Goal: Task Accomplishment & Management: Manage account settings

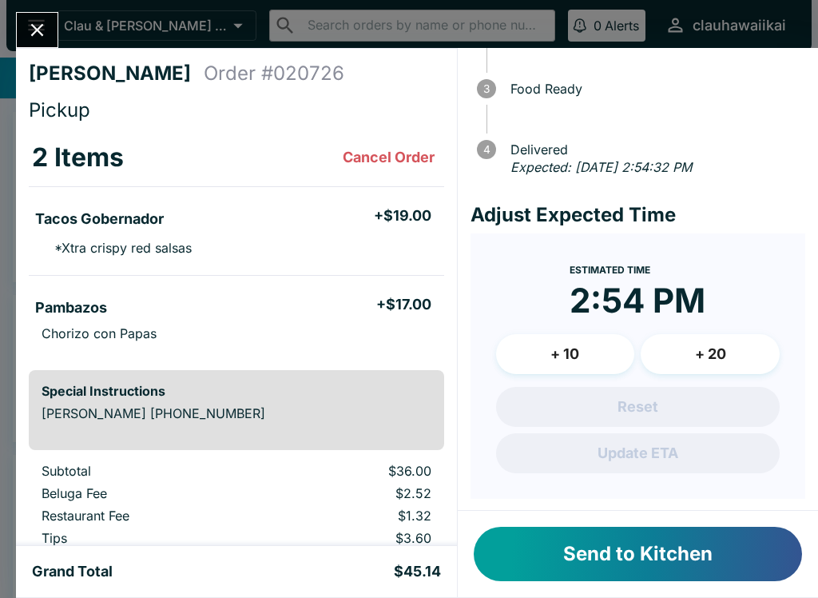
scroll to position [138, 0]
click at [609, 554] on button "Send to Kitchen" at bounding box center [638, 554] width 328 height 54
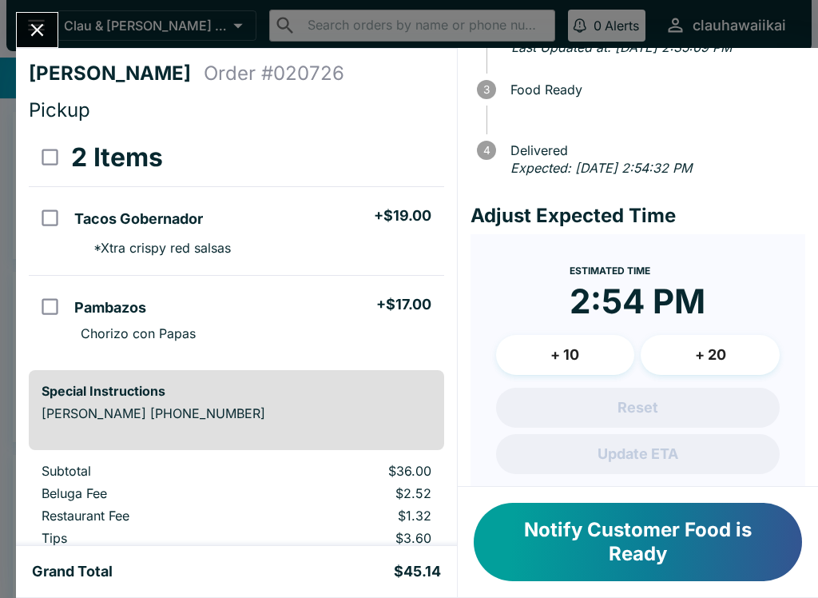
click at [49, 27] on button "Close" at bounding box center [37, 30] width 41 height 34
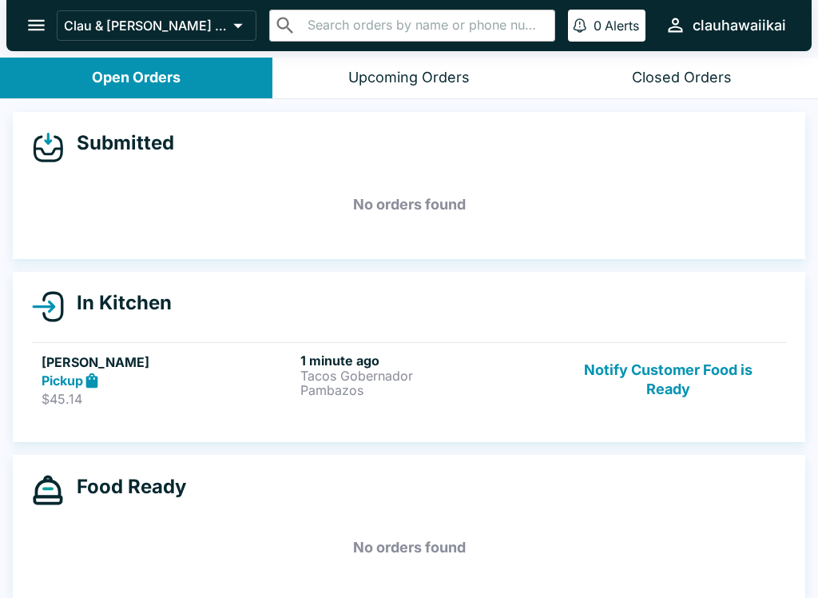
click at [36, 27] on icon "open drawer" at bounding box center [37, 25] width 22 height 22
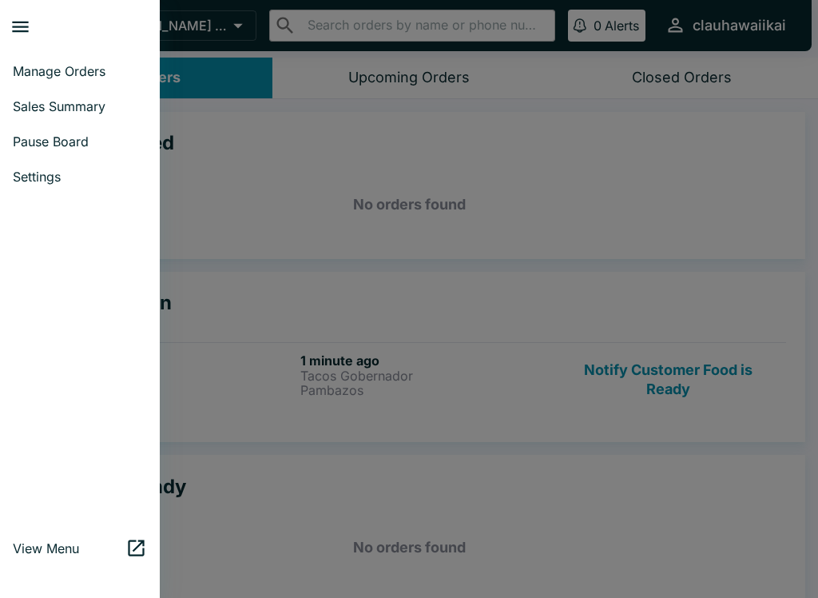
click at [70, 153] on link "Pause Board" at bounding box center [80, 141] width 160 height 35
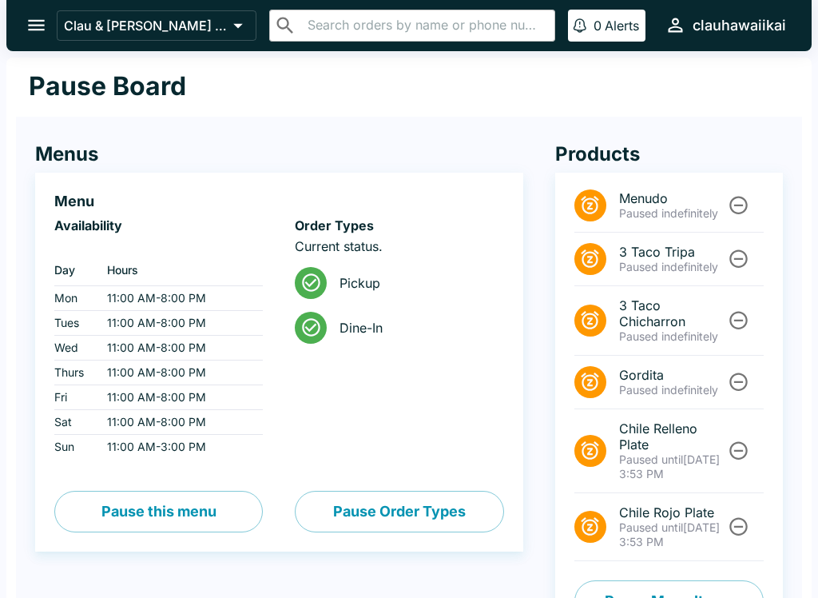
scroll to position [46, 0]
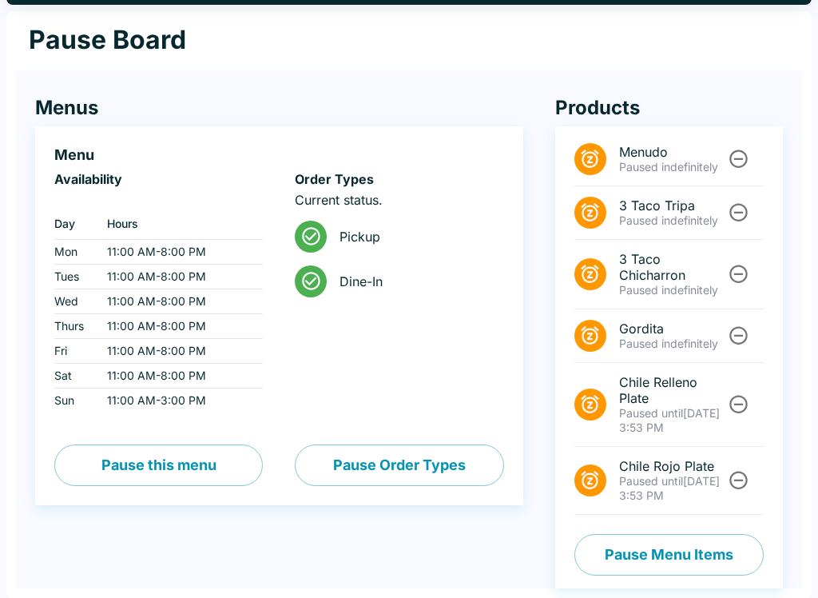
click at [662, 485] on span "Paused until" at bounding box center [651, 481] width 64 height 14
click at [694, 570] on button "Pause Menu Items" at bounding box center [668, 555] width 189 height 42
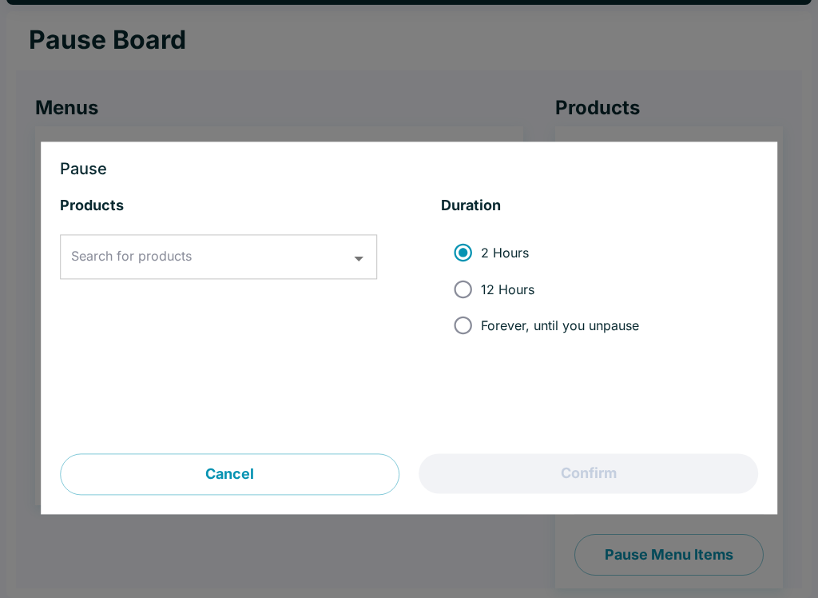
click at [538, 327] on span "Forever, until you unpause" at bounding box center [560, 325] width 158 height 16
click at [481, 327] on input "Forever, until you unpause" at bounding box center [463, 326] width 36 height 36
radio input "true"
click at [258, 272] on input "Search for products" at bounding box center [206, 257] width 279 height 30
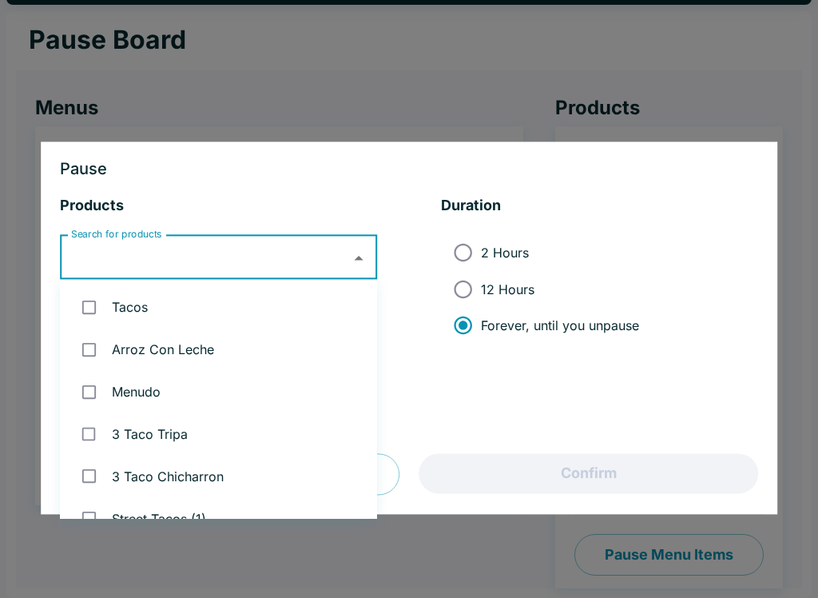
click at [650, 576] on div at bounding box center [409, 299] width 818 height 598
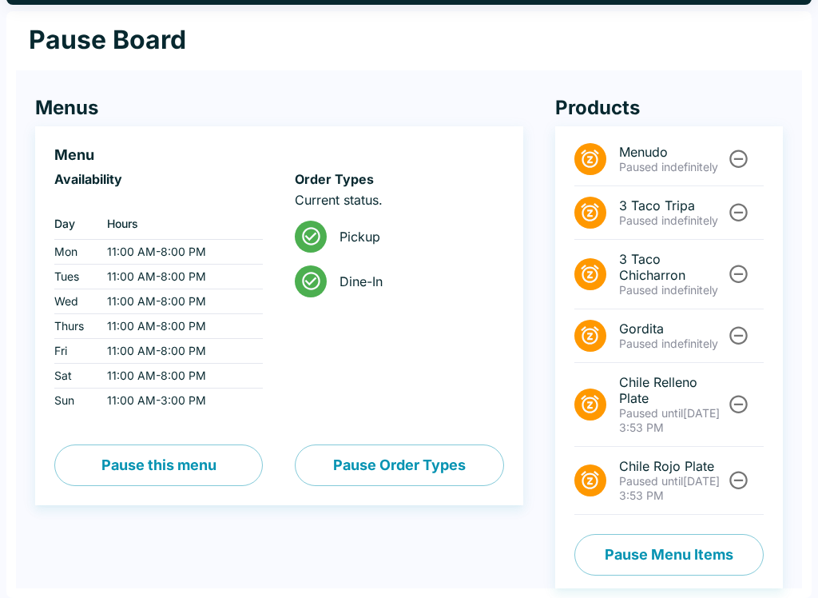
scroll to position [0, 0]
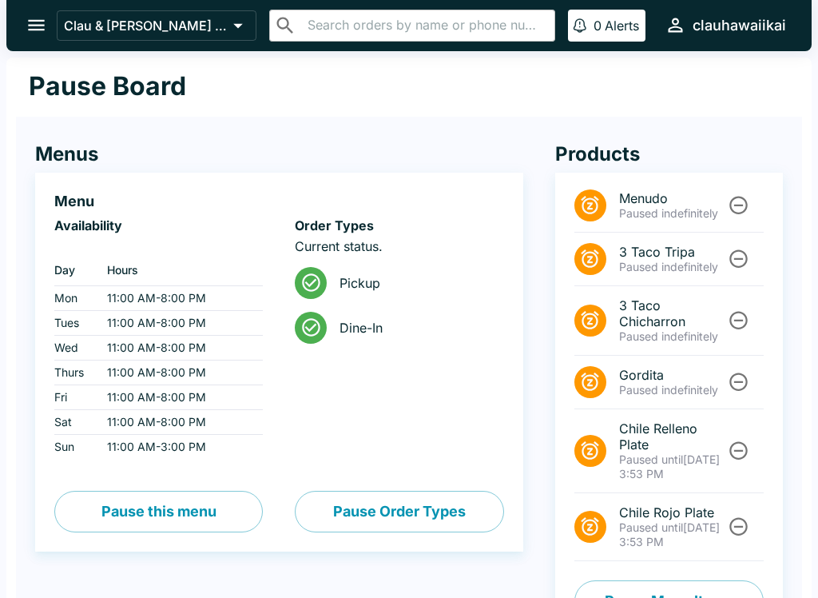
click at [34, 18] on icon "open drawer" at bounding box center [37, 25] width 22 height 22
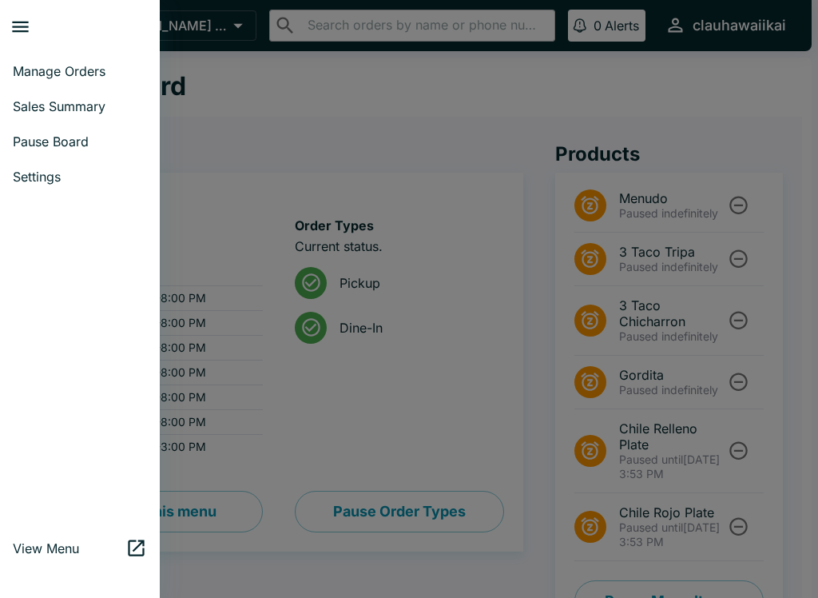
click at [87, 70] on span "Manage Orders" at bounding box center [80, 71] width 134 height 16
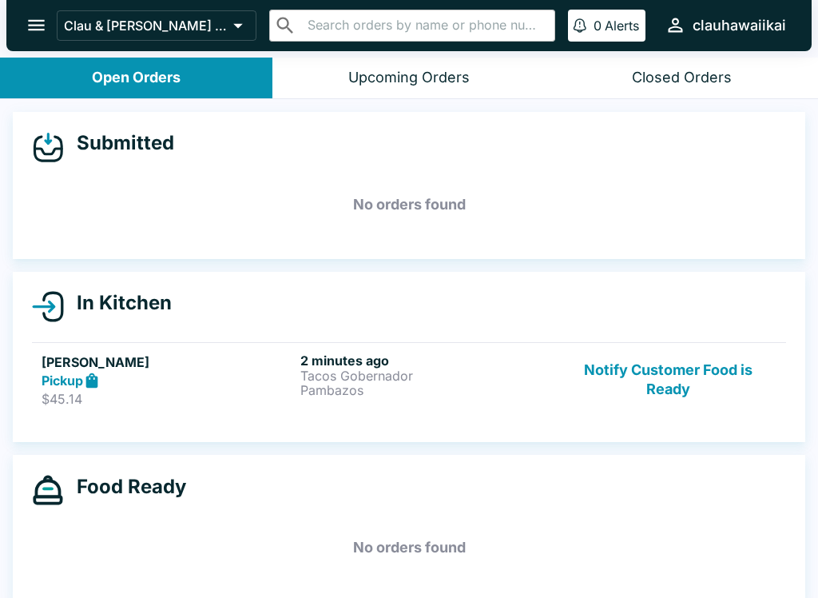
click at [451, 397] on div "2 minutes ago Tacos Gobernador [PERSON_NAME]" at bounding box center [426, 379] width 252 height 55
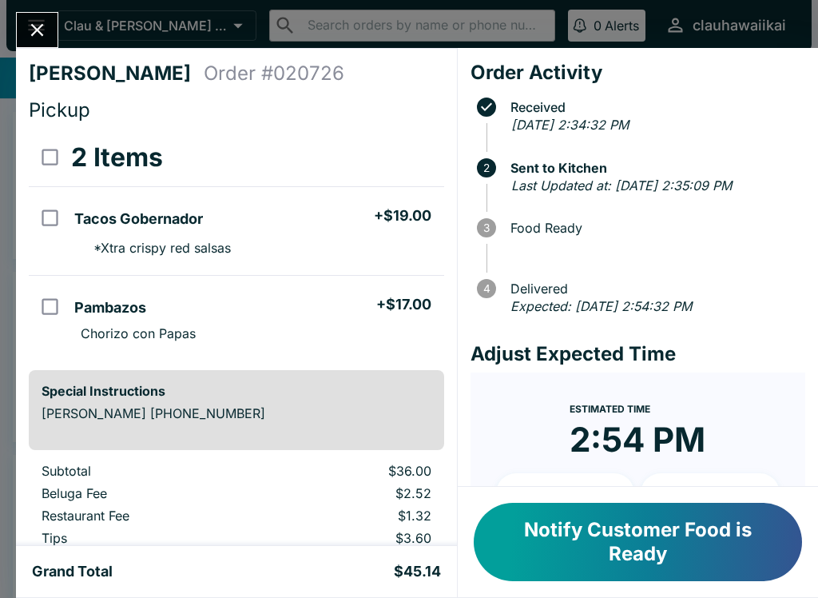
click at [265, 235] on li "* Xtra crispy red salsas" at bounding box center [256, 247] width 376 height 29
checkbox input "true"
click at [276, 316] on li "Pambazos + $17.00" at bounding box center [256, 305] width 376 height 34
checkbox input "true"
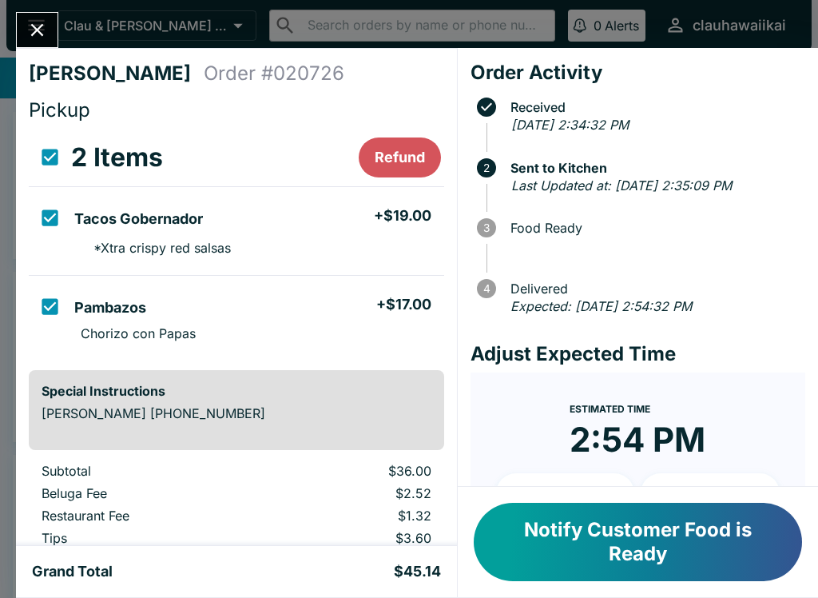
click at [403, 150] on button "Refund" at bounding box center [400, 157] width 82 height 40
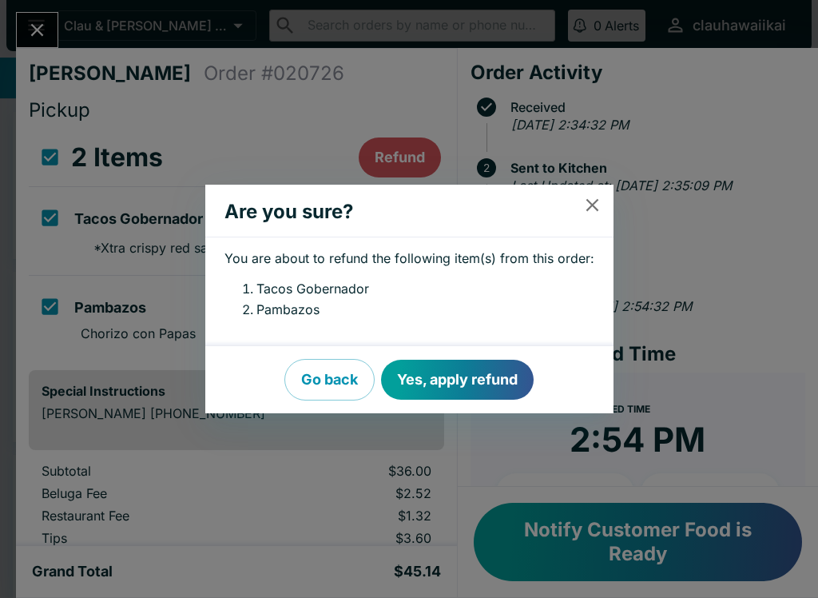
click at [495, 395] on button "Yes, apply refund" at bounding box center [457, 380] width 153 height 40
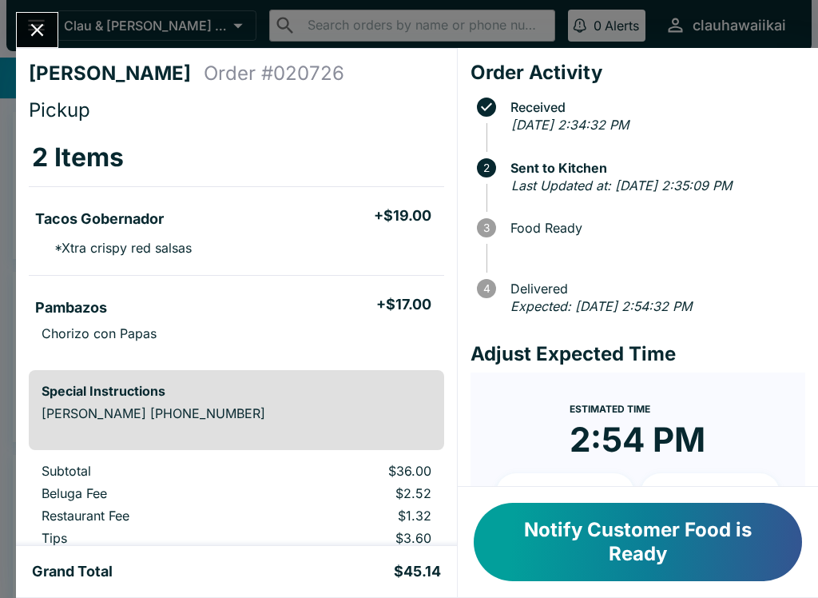
click at [41, 44] on button "Close" at bounding box center [37, 30] width 41 height 34
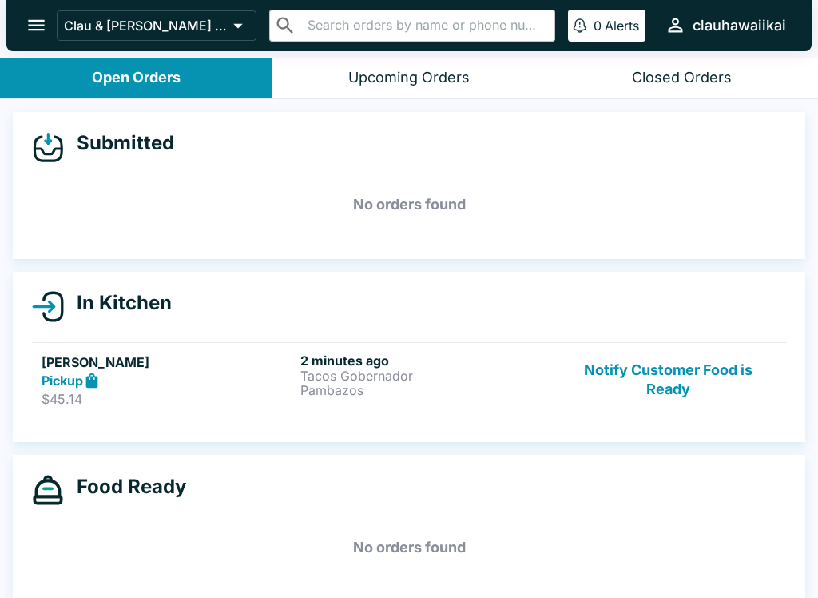
click at [38, 30] on icon "open drawer" at bounding box center [36, 25] width 17 height 11
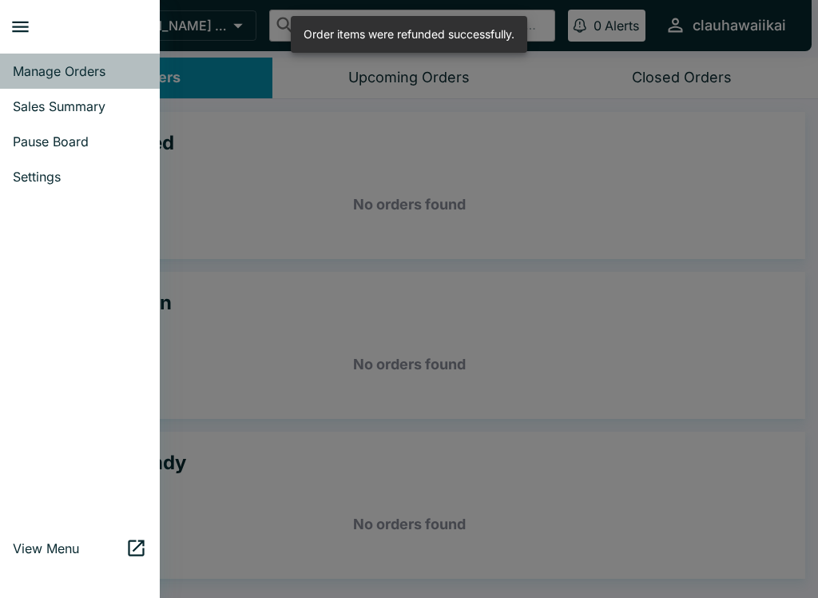
click at [113, 76] on span "Manage Orders" at bounding box center [80, 71] width 134 height 16
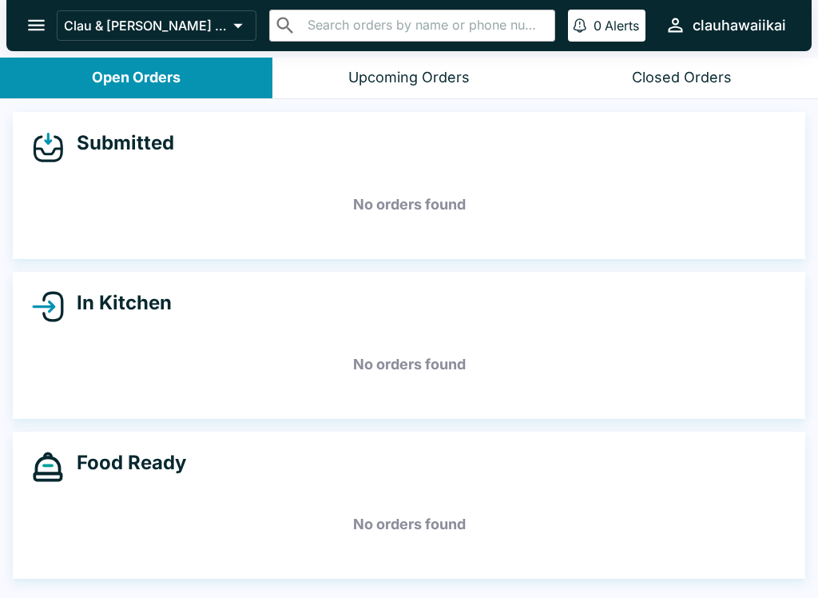
click at [26, 14] on icon "open drawer" at bounding box center [37, 25] width 22 height 22
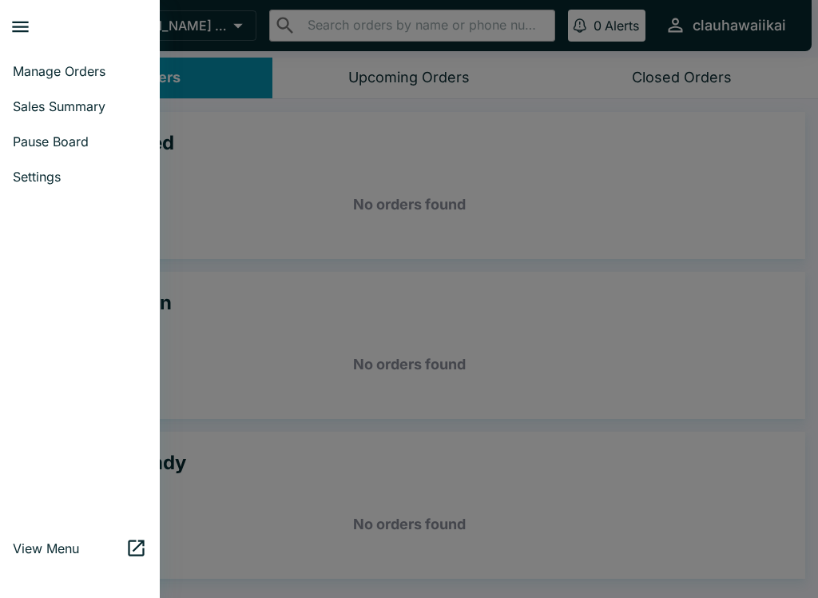
click at [89, 72] on span "Manage Orders" at bounding box center [80, 71] width 134 height 16
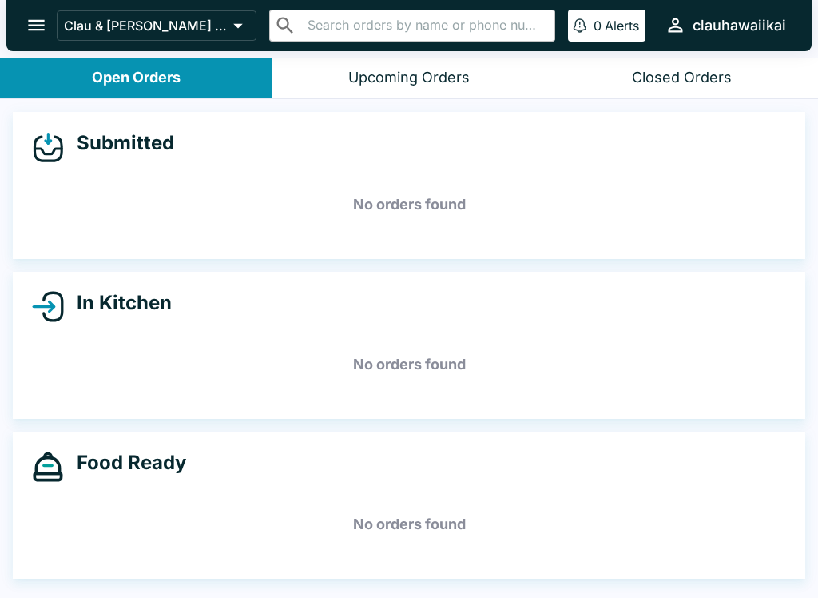
click at [35, 29] on icon "open drawer" at bounding box center [37, 25] width 22 height 22
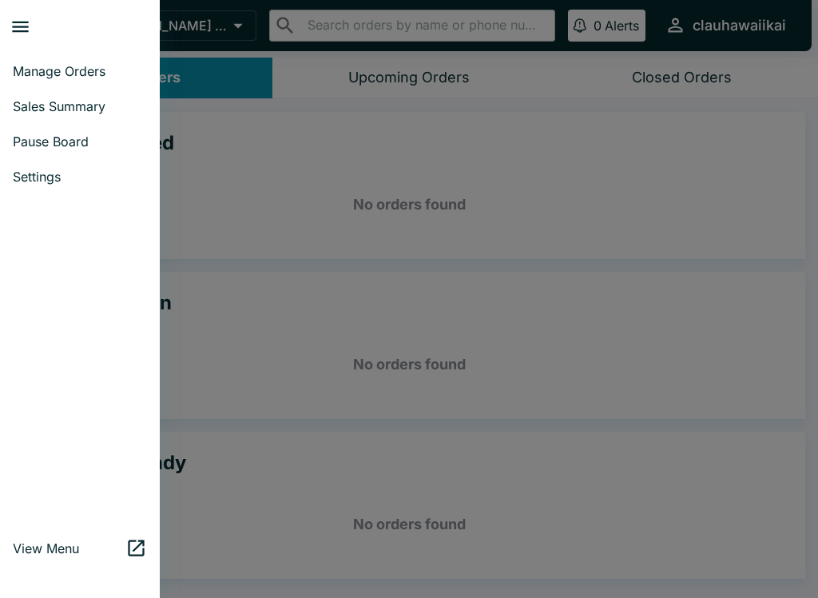
click at [95, 139] on span "Pause Board" at bounding box center [80, 141] width 134 height 16
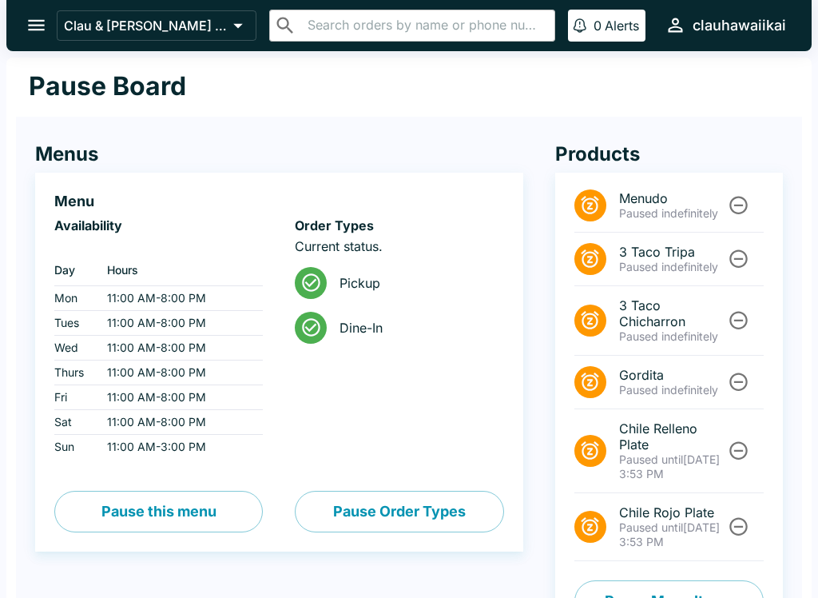
scroll to position [46, 0]
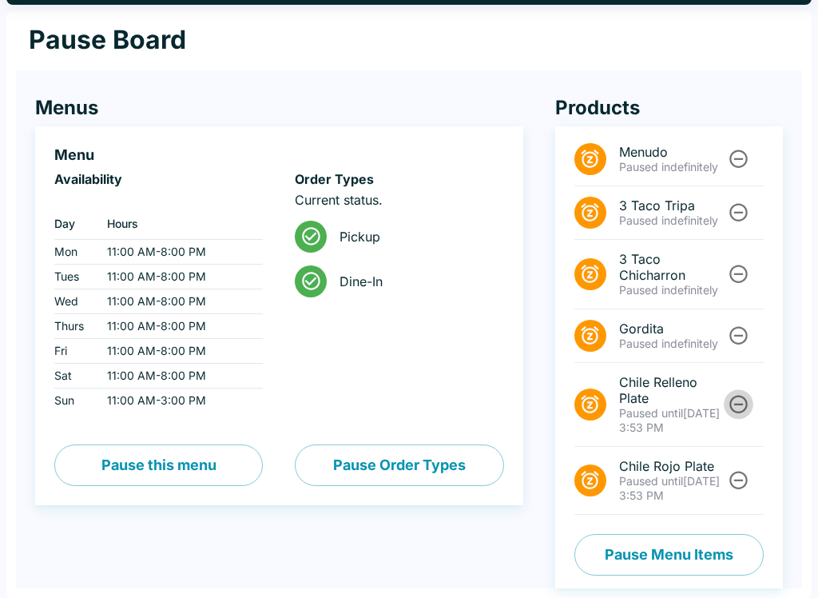
click at [737, 399] on icon "Unpause" at bounding box center [739, 404] width 22 height 22
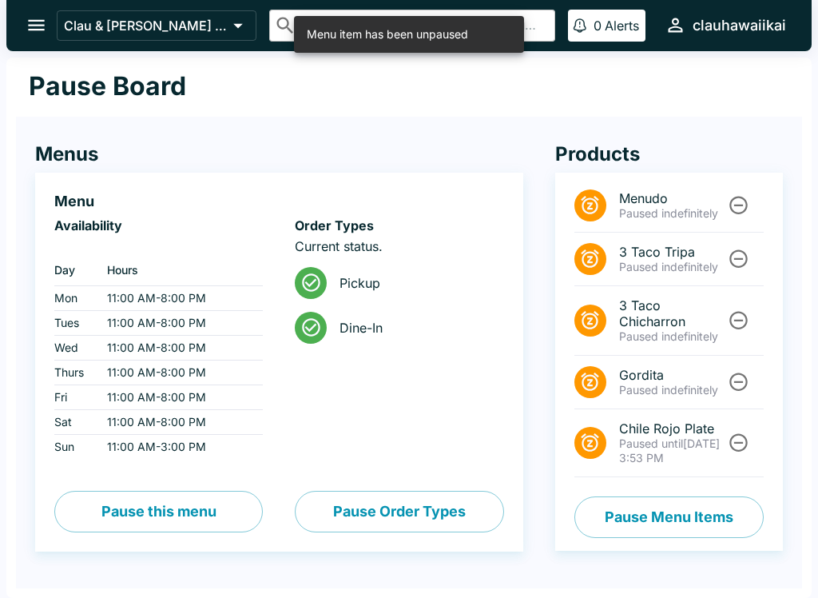
click at [737, 443] on icon "Unpause" at bounding box center [738, 443] width 18 height 18
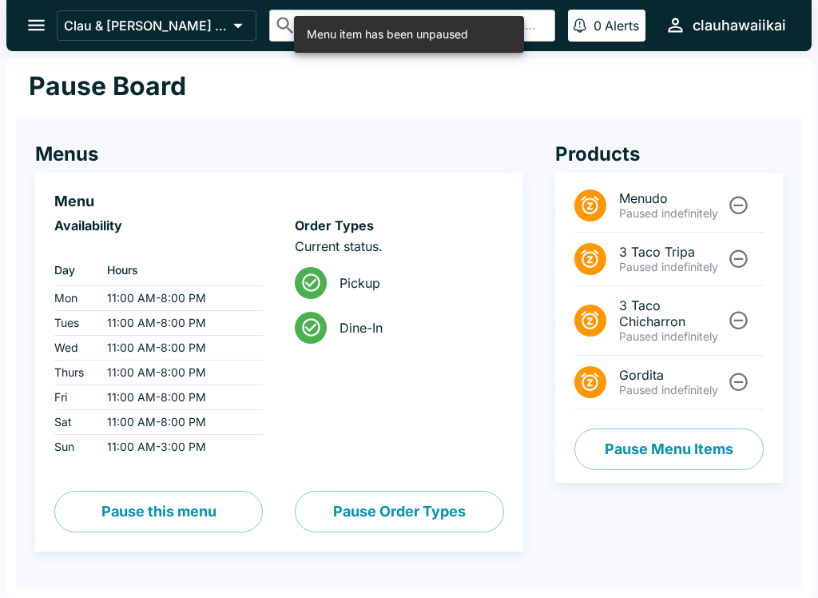
click at [705, 447] on button "Pause Menu Items" at bounding box center [668, 449] width 189 height 42
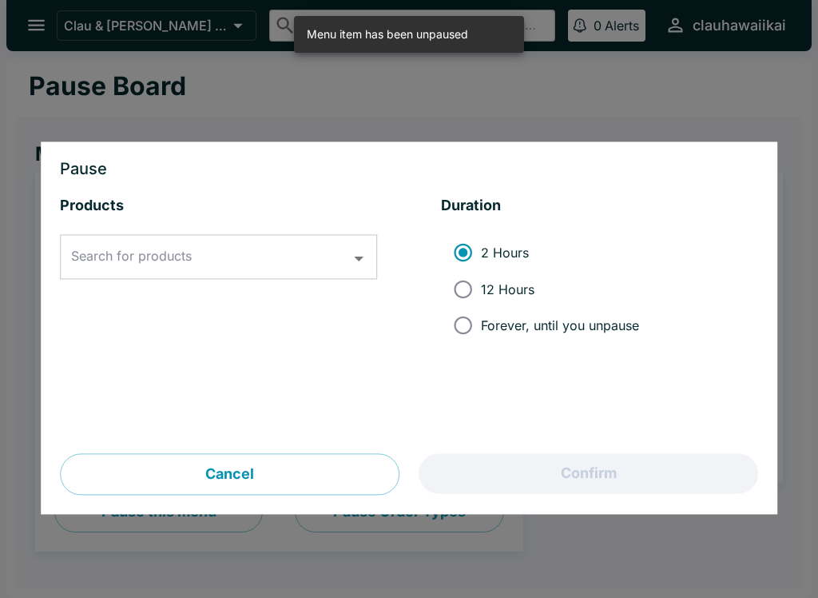
click at [302, 245] on input "Search for products" at bounding box center [206, 257] width 279 height 30
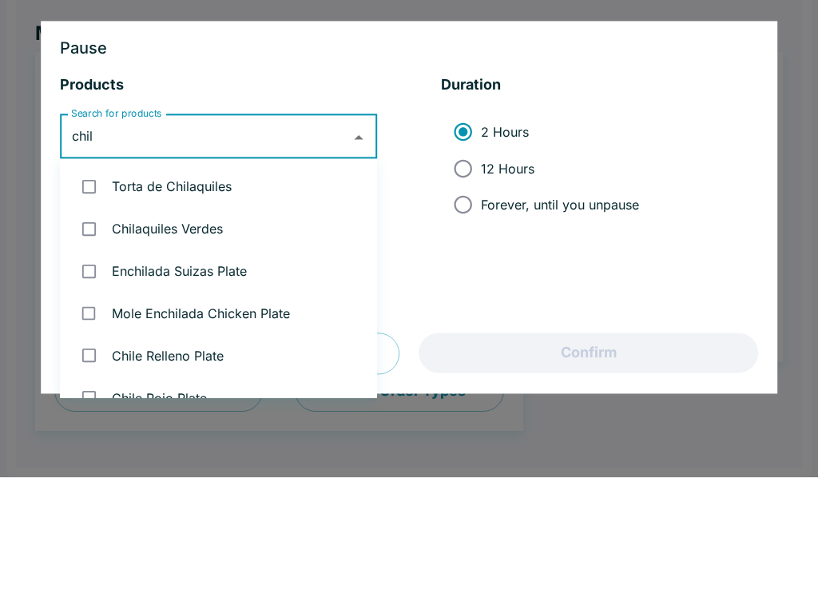
type input "[GEOGRAPHIC_DATA]"
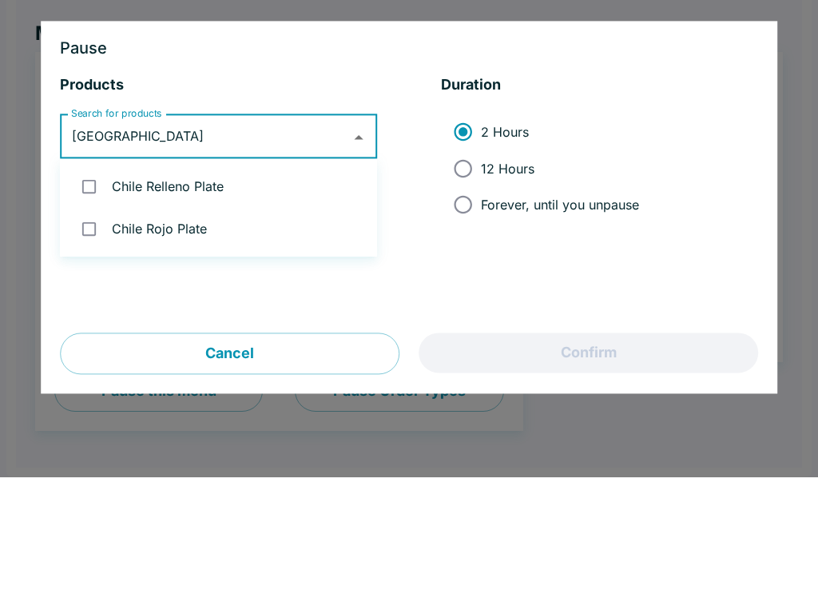
click at [91, 291] on input "checkbox" at bounding box center [89, 307] width 33 height 33
checkbox input "true"
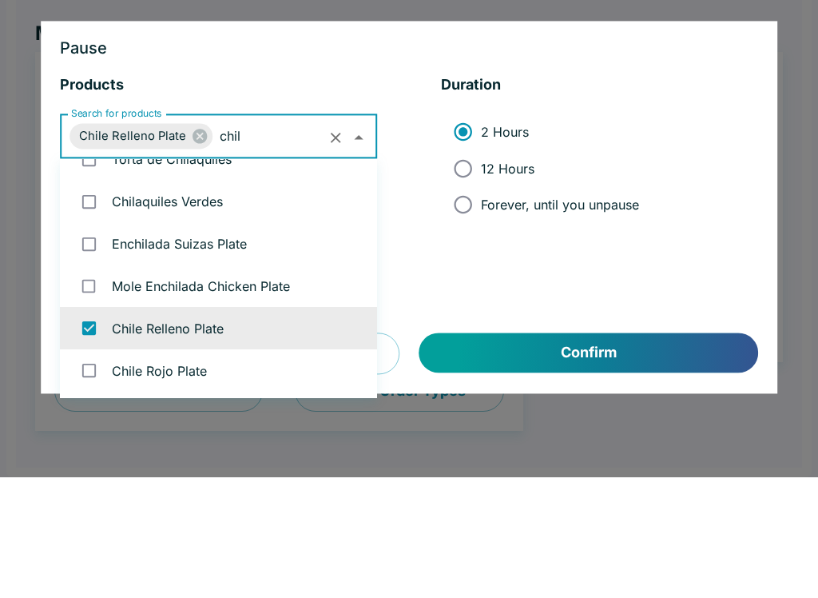
scroll to position [27, 0]
type input "[GEOGRAPHIC_DATA]"
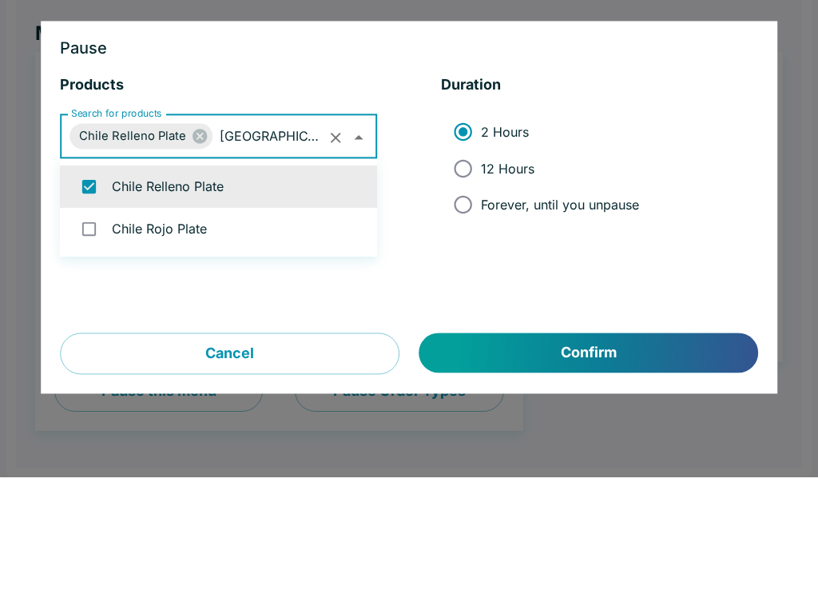
scroll to position [0, 0]
click at [235, 328] on li "Chile Rojo Plate" at bounding box center [218, 349] width 317 height 42
checkbox input "true"
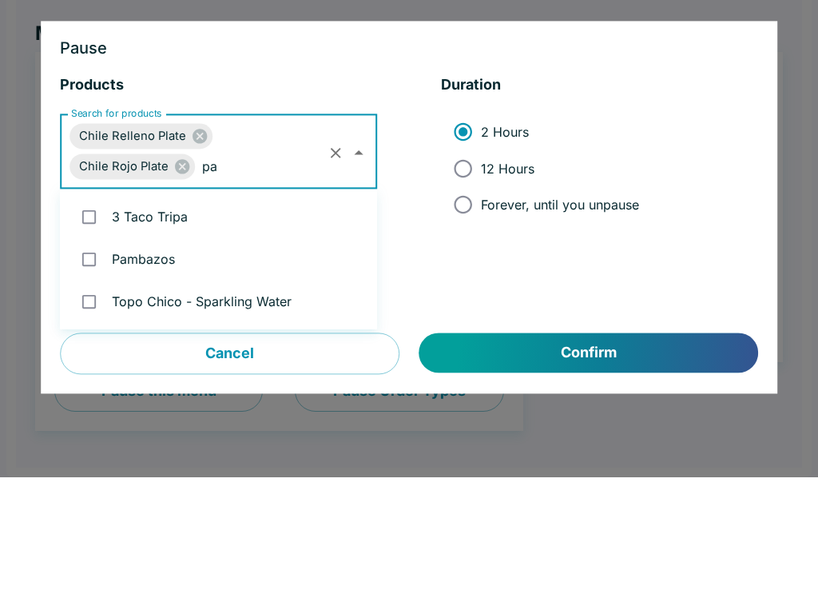
type input "[PERSON_NAME]"
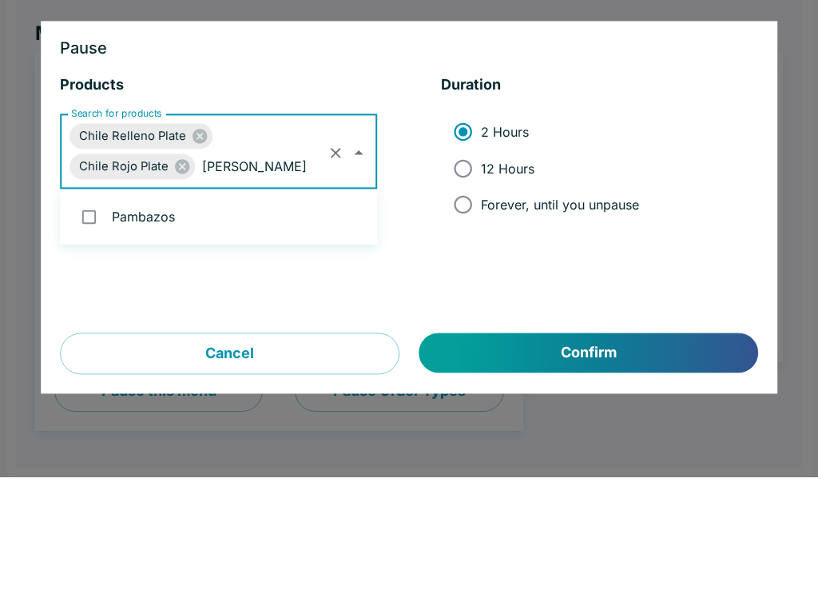
click at [151, 316] on li "Pambazos" at bounding box center [218, 337] width 317 height 42
checkbox input "true"
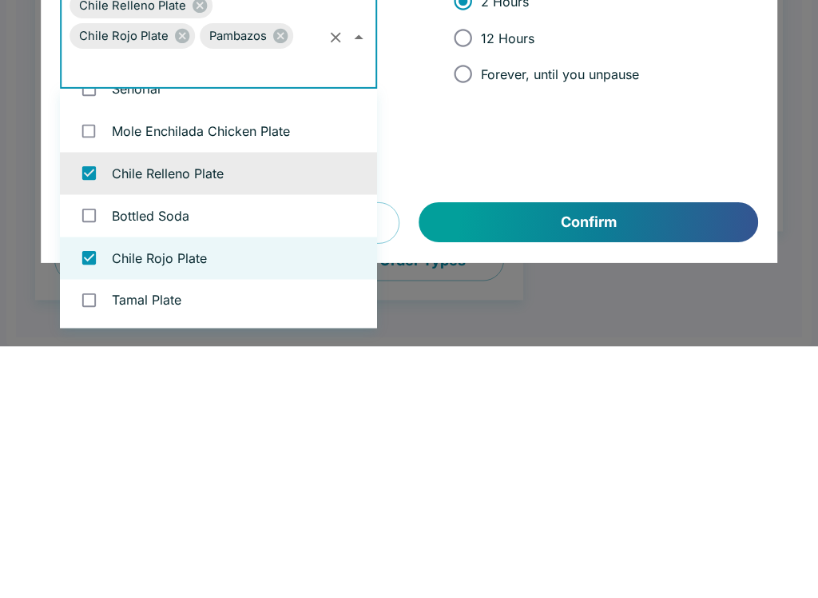
scroll to position [1716, 0]
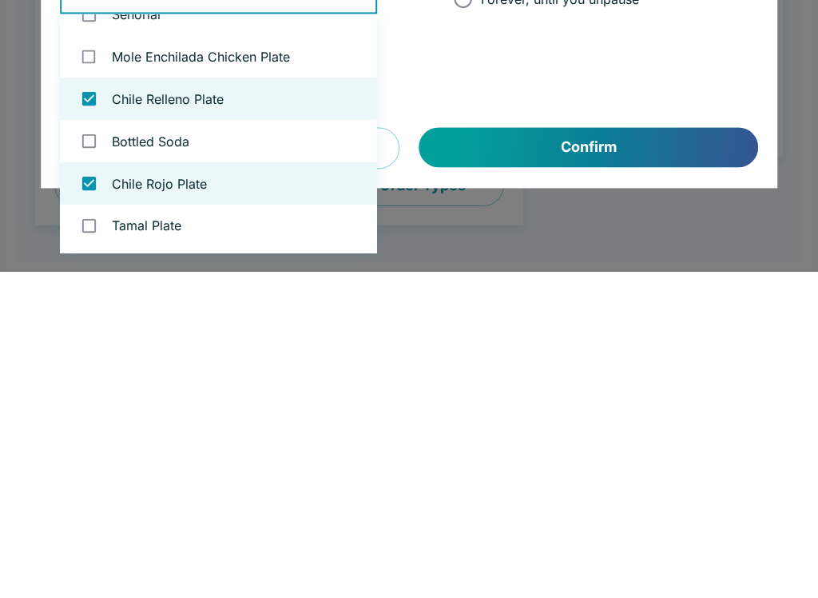
click at [236, 530] on li "Tamal Plate" at bounding box center [218, 551] width 317 height 42
checkbox input "true"
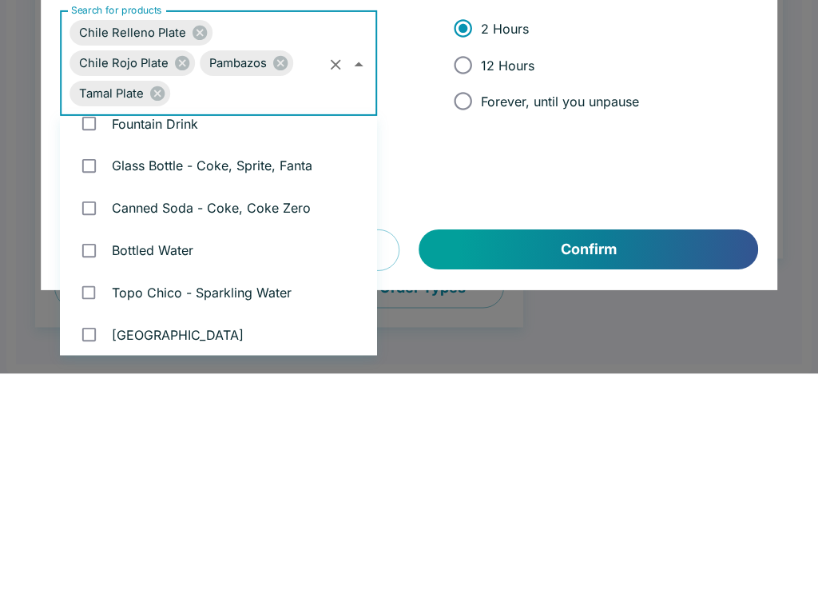
scroll to position [1327, 0]
click at [543, 317] on span "Forever, until you unpause" at bounding box center [560, 325] width 158 height 16
click at [481, 308] on input "Forever, until you unpause" at bounding box center [463, 326] width 36 height 36
radio input "true"
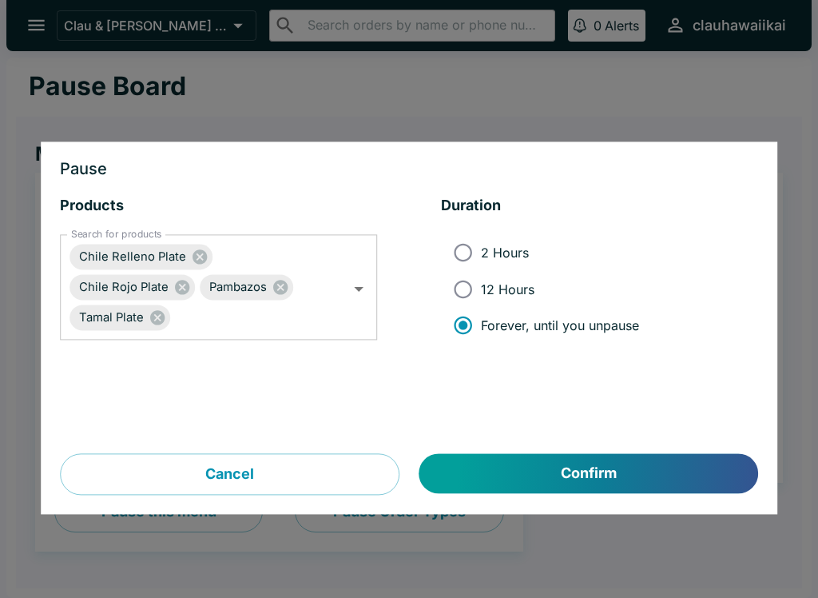
click at [574, 471] on button "Confirm" at bounding box center [588, 474] width 339 height 40
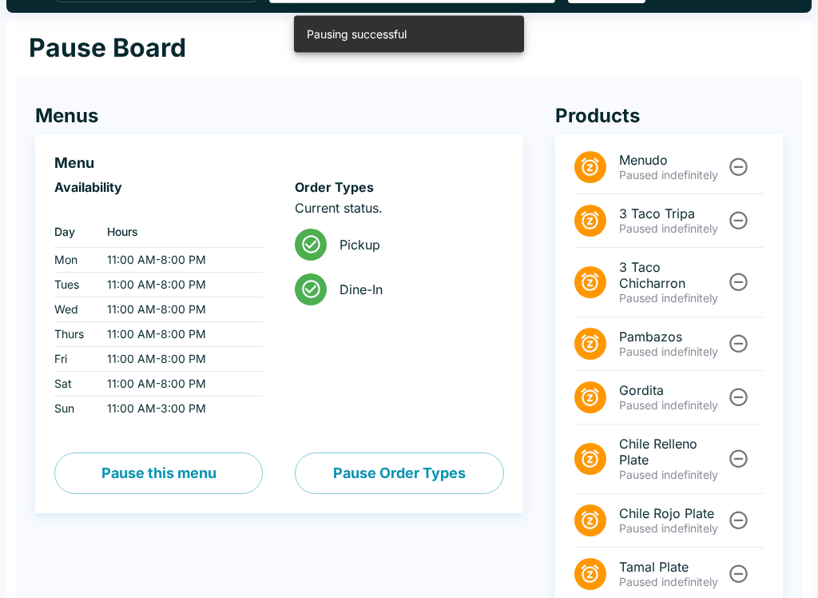
scroll to position [53, 0]
